Goal: Task Accomplishment & Management: Manage account settings

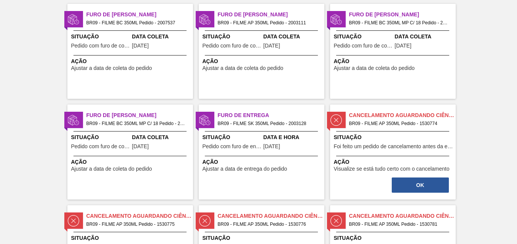
scroll to position [76, 0]
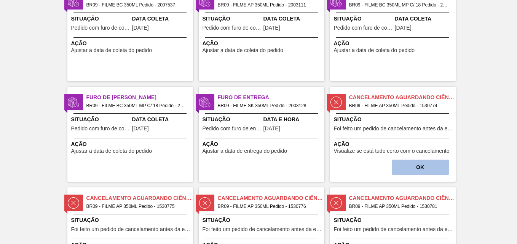
click at [428, 168] on button "OK" at bounding box center [420, 167] width 57 height 15
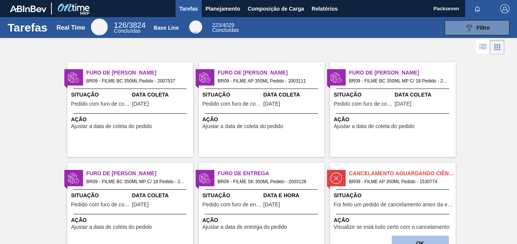
click at [425, 237] on button "OK" at bounding box center [420, 243] width 57 height 15
click at [217, 6] on span "Planejamento" at bounding box center [223, 8] width 35 height 9
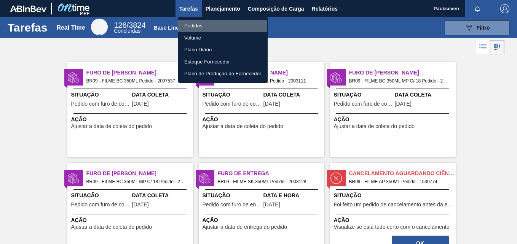
click at [202, 24] on li "Pedidos" at bounding box center [222, 26] width 89 height 12
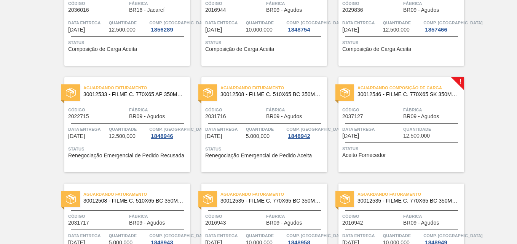
scroll to position [495, 0]
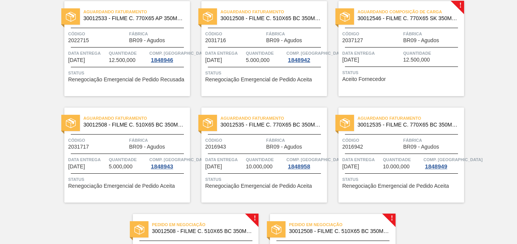
click at [446, 19] on span "30012546 - FILME C. 770X65 SK 350ML C12 429" at bounding box center [408, 19] width 101 height 6
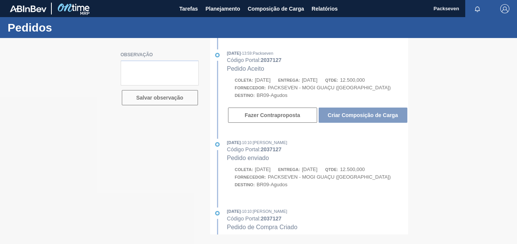
click at [376, 114] on div at bounding box center [258, 141] width 517 height 206
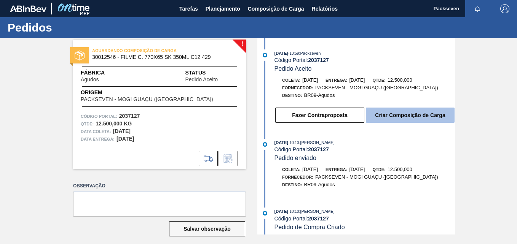
click at [411, 116] on button "Criar Composição de Carga" at bounding box center [410, 115] width 89 height 15
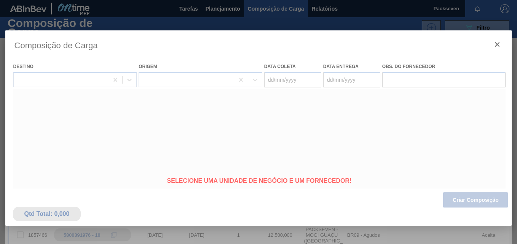
type coleta "[DATE]"
type Entrega "[DATE]"
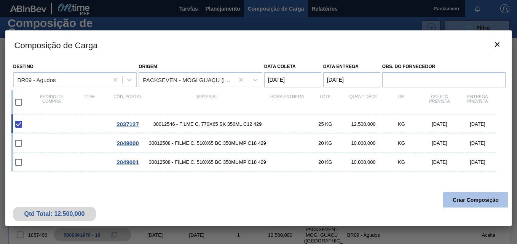
click at [457, 199] on button "Criar Composição" at bounding box center [475, 200] width 65 height 15
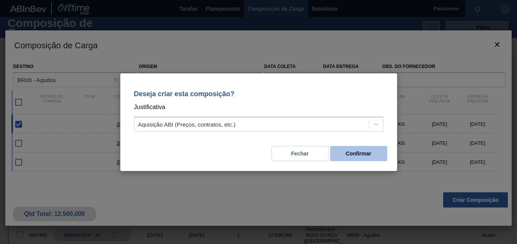
click at [365, 158] on button "Confirmar" at bounding box center [358, 153] width 57 height 15
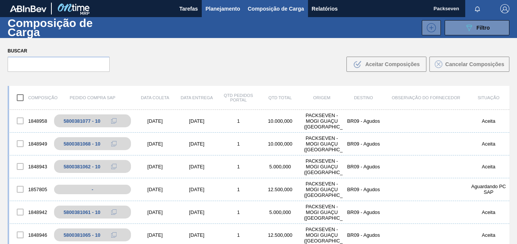
click at [221, 10] on span "Planejamento" at bounding box center [223, 8] width 35 height 9
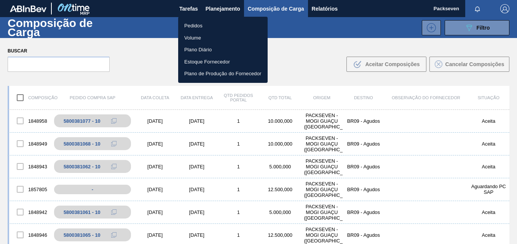
click at [213, 24] on li "Pedidos" at bounding box center [222, 26] width 89 height 12
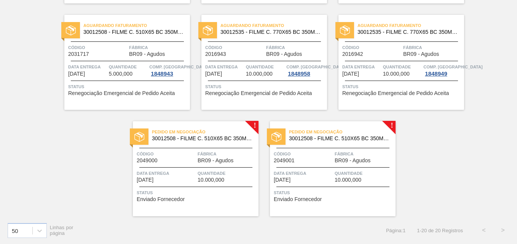
scroll to position [588, 0]
click at [167, 146] on div "Pedido em Negociação 30012508 - FILME C. 510X65 BC 350ML MP C18 429 Código 2049…" at bounding box center [196, 168] width 126 height 95
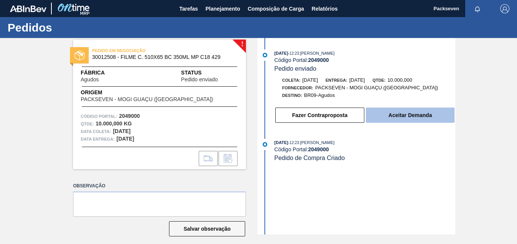
click at [414, 118] on button "Aceitar Demanda" at bounding box center [410, 115] width 89 height 15
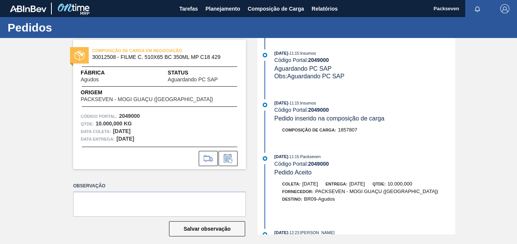
click at [113, 91] on span "Origem" at bounding box center [158, 93] width 154 height 8
click at [165, 59] on span "30012508 - FILME C. 510X65 BC 350ML MP C18 429" at bounding box center [161, 57] width 138 height 6
click at [303, 65] on div "[DATE] 11:15 : Insumos Código Portal: 2049000 Aguardando PC SAP Obs: Aguardando…" at bounding box center [365, 65] width 181 height 31
click at [314, 59] on strong "2049000" at bounding box center [318, 60] width 21 height 6
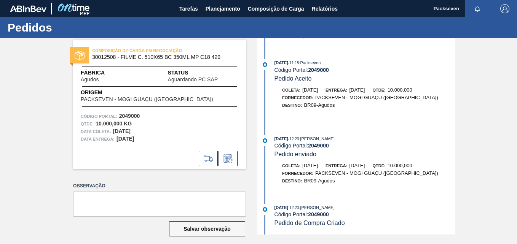
click at [135, 57] on span "30012508 - FILME C. 510X65 BC 350ML MP C18 429" at bounding box center [161, 57] width 138 height 6
drag, startPoint x: 91, startPoint y: 56, endPoint x: 115, endPoint y: 59, distance: 24.2
click at [115, 59] on div "COMPOSIÇÃO DE CARGA EM NEGOCIAÇÃO 30012508 - FILME C. 510X65 BC 350ML MP C18 429" at bounding box center [159, 54] width 173 height 17
drag, startPoint x: 115, startPoint y: 59, endPoint x: 176, endPoint y: 99, distance: 73.4
click at [176, 99] on div "Origem PACKSEVEN - MOGI GUAÇU ([GEOGRAPHIC_DATA])" at bounding box center [158, 96] width 154 height 14
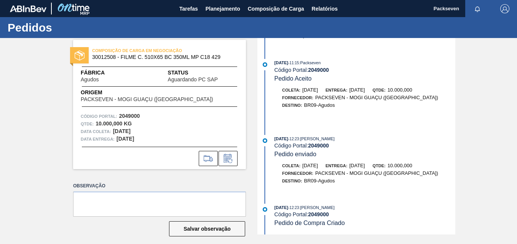
click at [172, 69] on span "Status" at bounding box center [203, 73] width 70 height 8
click at [110, 126] on strong "10.000,000 KG" at bounding box center [114, 124] width 36 height 6
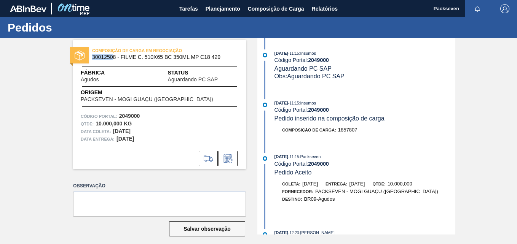
drag, startPoint x: 91, startPoint y: 55, endPoint x: 113, endPoint y: 58, distance: 21.4
click at [113, 58] on span "30012508 - FILME C. 510X65 BC 350ML MP C18 429" at bounding box center [161, 57] width 138 height 6
drag, startPoint x: 113, startPoint y: 58, endPoint x: 126, endPoint y: 86, distance: 32.0
click at [126, 86] on div at bounding box center [160, 86] width 156 height 0
drag, startPoint x: 316, startPoint y: 61, endPoint x: 331, endPoint y: 62, distance: 14.1
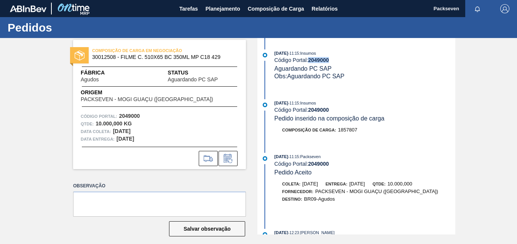
click at [331, 62] on div "Código Portal: 2049000" at bounding box center [365, 60] width 181 height 6
copy strong "2049000"
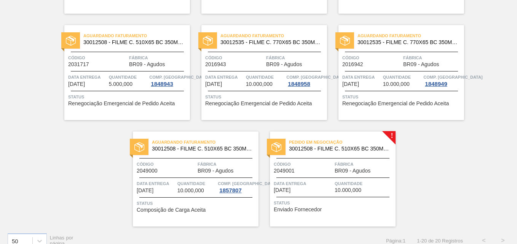
scroll to position [588, 0]
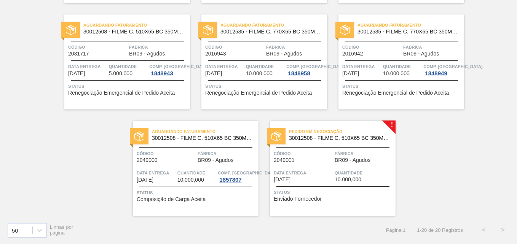
click at [334, 173] on div "Data Entrega [DATE] Quantidade 10.000,000" at bounding box center [333, 175] width 126 height 13
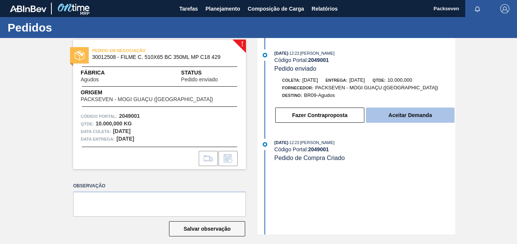
click at [398, 109] on button "Aceitar Demanda" at bounding box center [410, 115] width 89 height 15
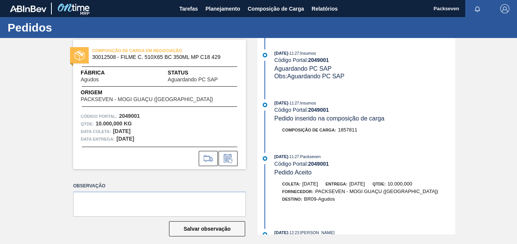
click at [316, 54] on span ": Insumos" at bounding box center [307, 53] width 17 height 5
click at [324, 59] on strong "2049001" at bounding box center [318, 60] width 21 height 6
copy strong "2049001"
click at [218, 8] on span "Planejamento" at bounding box center [223, 8] width 35 height 9
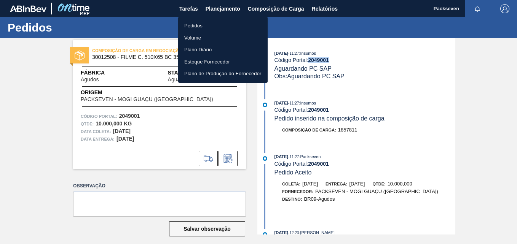
click at [198, 24] on li "Pedidos" at bounding box center [222, 26] width 89 height 12
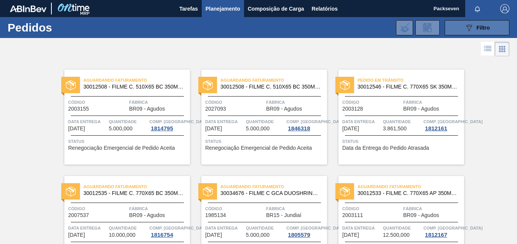
click at [479, 30] on span "Filtro" at bounding box center [483, 28] width 13 height 6
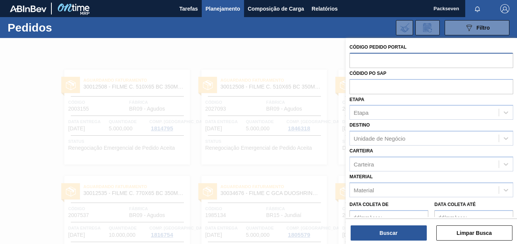
click at [379, 58] on input "text" at bounding box center [432, 60] width 164 height 14
type input "2007537"
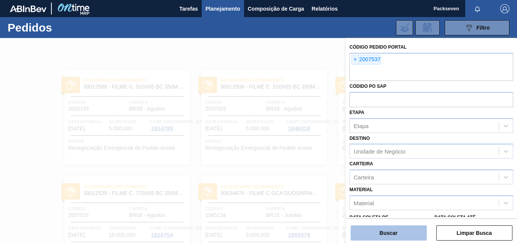
click at [395, 230] on button "Buscar" at bounding box center [389, 233] width 76 height 15
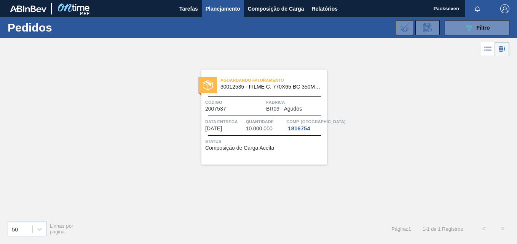
click at [243, 119] on span "Data Entrega" at bounding box center [224, 122] width 39 height 8
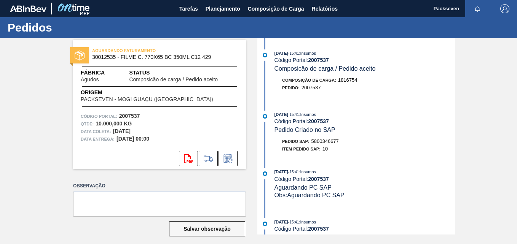
drag, startPoint x: 114, startPoint y: 140, endPoint x: 160, endPoint y: 142, distance: 46.1
click at [160, 142] on div "Data entrega: [DATE] 00:00" at bounding box center [160, 140] width 158 height 8
click at [381, 108] on div "[DATE] 15:41 : Insumos Código Portal: 2007537 Composicão de carga / Pedido acei…" at bounding box center [357, 136] width 196 height 197
click at [230, 157] on icon at bounding box center [228, 158] width 12 height 9
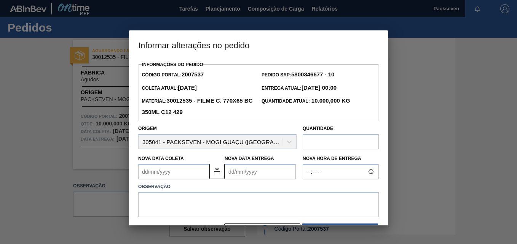
click at [230, 174] on Entrega2007537 "Nova Data Entrega" at bounding box center [260, 172] width 71 height 15
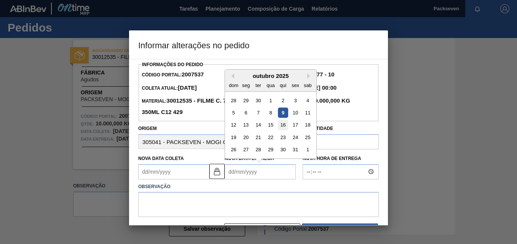
click at [282, 127] on div "16" at bounding box center [283, 125] width 10 height 10
type Coleta2007537 "[DATE]"
type Entrega2007537 "[DATE]"
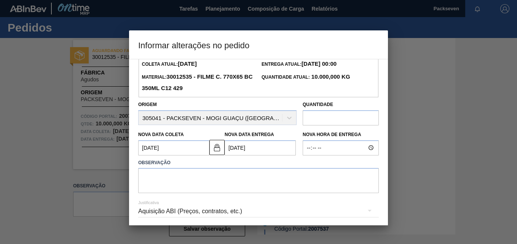
scroll to position [53, 0]
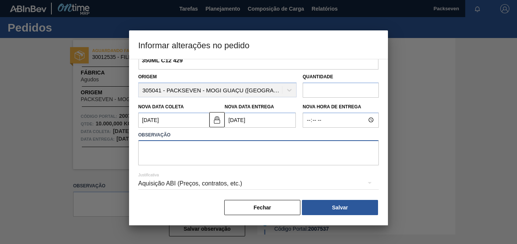
click at [252, 165] on textarea at bounding box center [258, 153] width 241 height 25
click at [211, 153] on textarea at bounding box center [258, 153] width 241 height 25
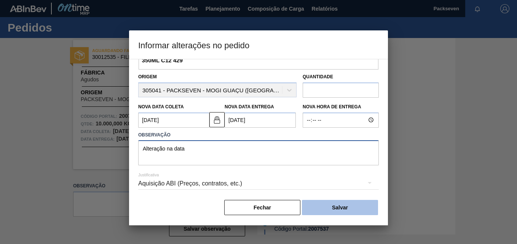
type textarea "Alteração na data"
click at [326, 210] on button "Salvar" at bounding box center [340, 207] width 76 height 15
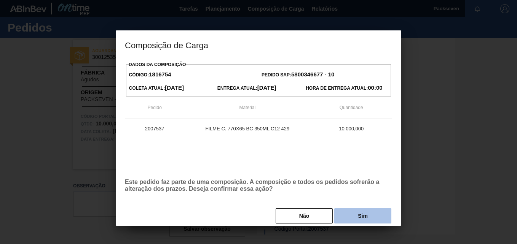
click at [353, 216] on button "Sim" at bounding box center [362, 216] width 57 height 15
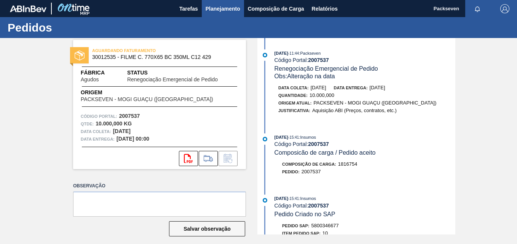
click at [237, 8] on span "Planejamento" at bounding box center [223, 8] width 35 height 9
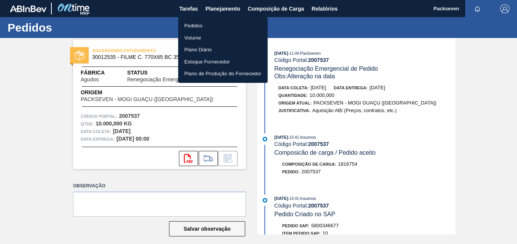
click at [202, 23] on li "Pedidos" at bounding box center [222, 26] width 89 height 12
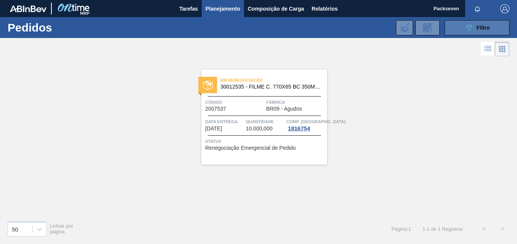
click at [456, 31] on button "089F7B8B-B2A5-4AFE-B5C0-19BA573D28AC Filtro" at bounding box center [477, 27] width 65 height 15
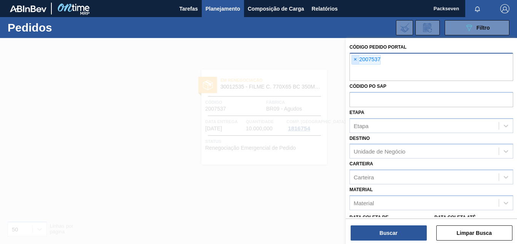
click at [354, 56] on span "×" at bounding box center [355, 59] width 7 height 9
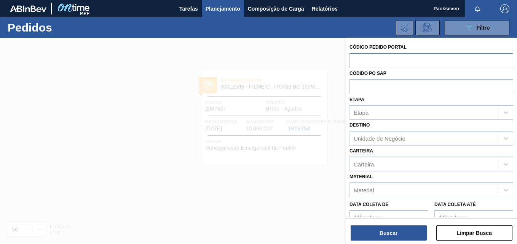
click at [358, 60] on input "text" at bounding box center [432, 60] width 164 height 14
type input "2003128"
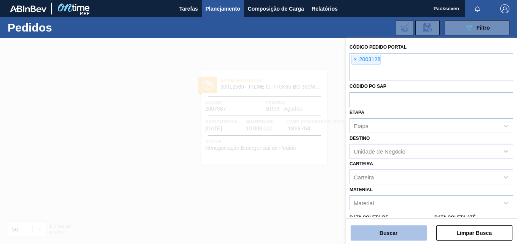
click at [388, 233] on button "Buscar" at bounding box center [389, 233] width 76 height 15
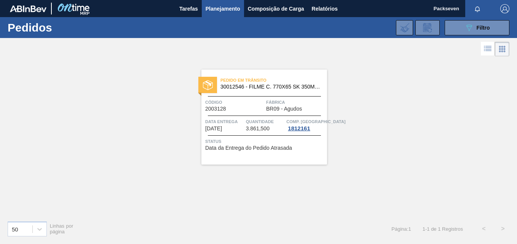
click at [230, 149] on span "Data da Entrega do Pedido Atrasada" at bounding box center [248, 148] width 87 height 6
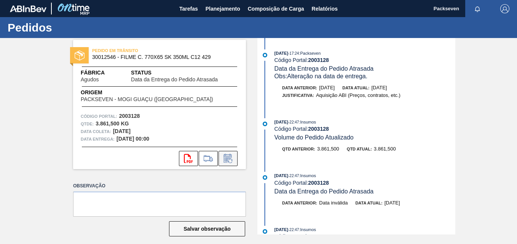
click at [227, 160] on icon at bounding box center [228, 159] width 6 height 5
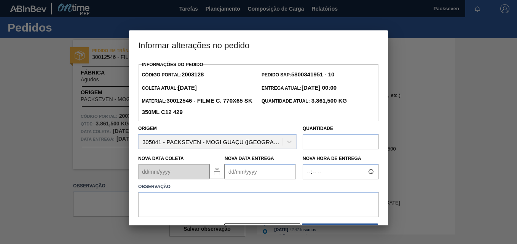
click at [237, 176] on Entrega2003128 "Nova Data Entrega" at bounding box center [260, 172] width 71 height 15
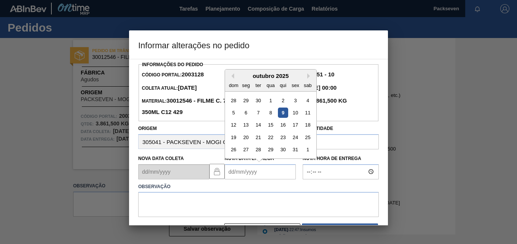
click at [283, 126] on div "16" at bounding box center [283, 125] width 10 height 10
type Entrega2003128 "[DATE]"
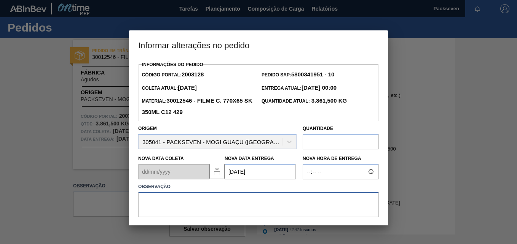
click at [227, 201] on textarea at bounding box center [258, 204] width 241 height 25
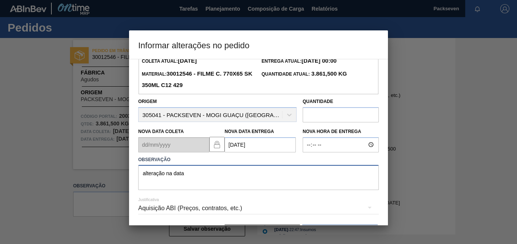
scroll to position [53, 0]
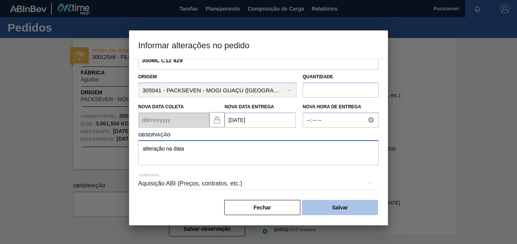
type textarea "alteração na data"
click at [361, 211] on button "Salvar" at bounding box center [340, 207] width 76 height 15
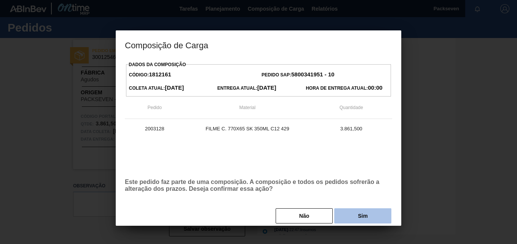
click at [359, 217] on button "Sim" at bounding box center [362, 216] width 57 height 15
